Goal: Contribute content

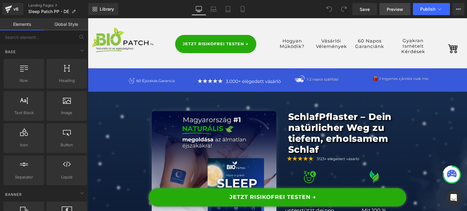
click at [392, 9] on span "Preview" at bounding box center [394, 9] width 16 height 6
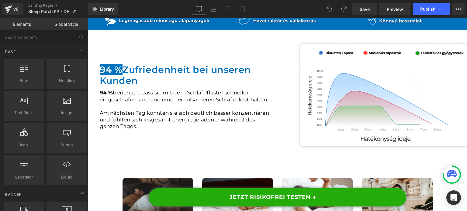
scroll to position [790, 0]
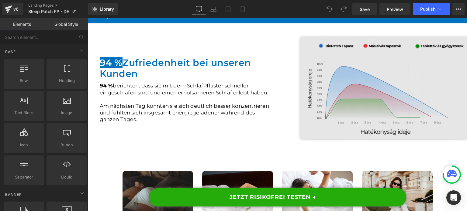
click at [332, 98] on img at bounding box center [384, 88] width 204 height 111
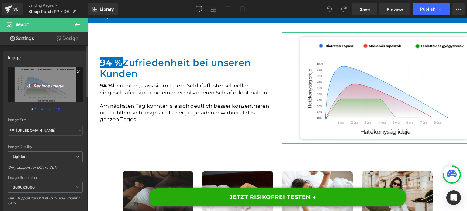
click at [55, 93] on link "Replace Image" at bounding box center [45, 84] width 75 height 35
type input "C:\fakepath\DE (13).png"
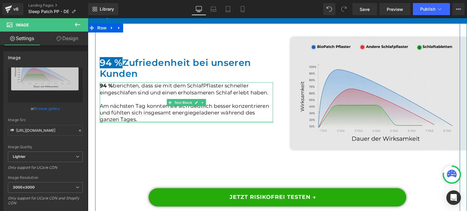
drag, startPoint x: 160, startPoint y: 151, endPoint x: 365, endPoint y: 117, distance: 207.9
click at [160, 151] on div "94 % Zufriedenheit bei unseren Kunden Heading 94 % berichten, dass sie mit dem …" at bounding box center [277, 131] width 365 height 216
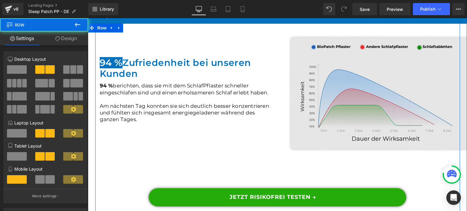
click at [365, 116] on img at bounding box center [384, 135] width 204 height 204
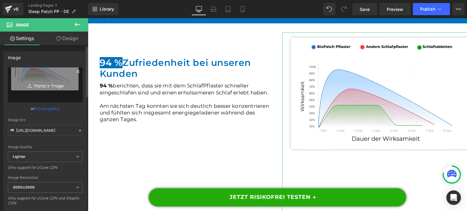
click at [34, 91] on link "Replace Image" at bounding box center [45, 84] width 75 height 35
type input "C:\fakepath\DE (13).png"
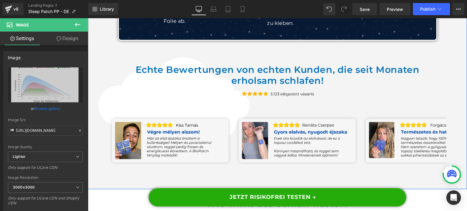
scroll to position [1276, 0]
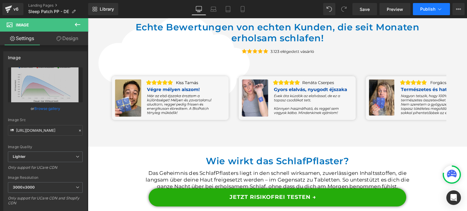
click at [424, 9] on span "Publish" at bounding box center [427, 9] width 15 height 5
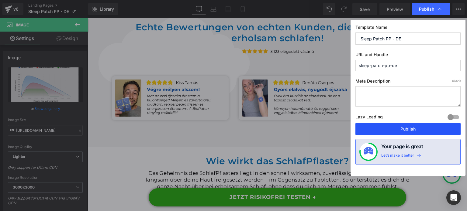
click at [387, 130] on button "Publish" at bounding box center [407, 129] width 105 height 12
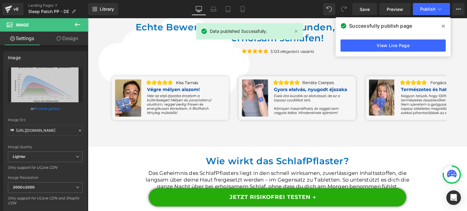
scroll to position [1398, 0]
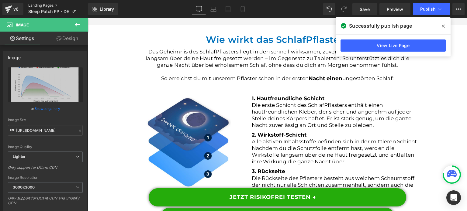
click at [42, 5] on link "Landing Pages" at bounding box center [58, 5] width 60 height 5
